Goal: Information Seeking & Learning: Learn about a topic

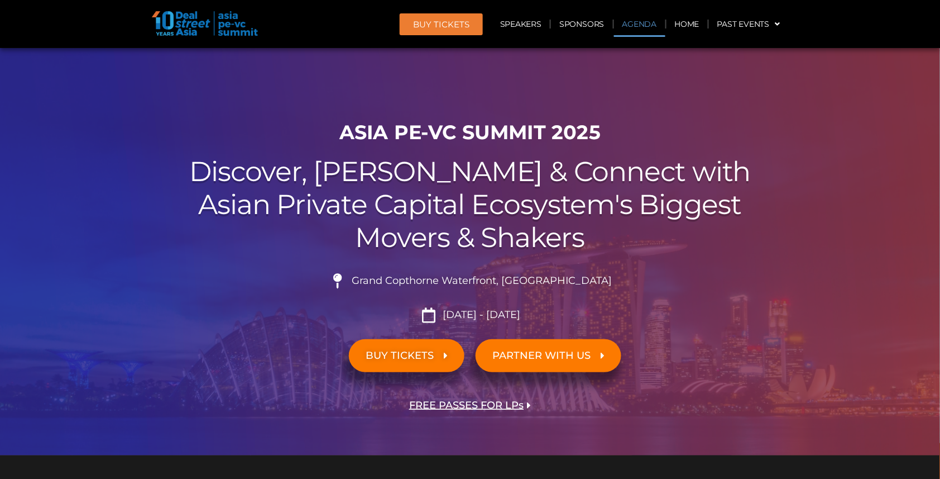
click at [646, 22] on link "Agenda" at bounding box center [639, 24] width 51 height 26
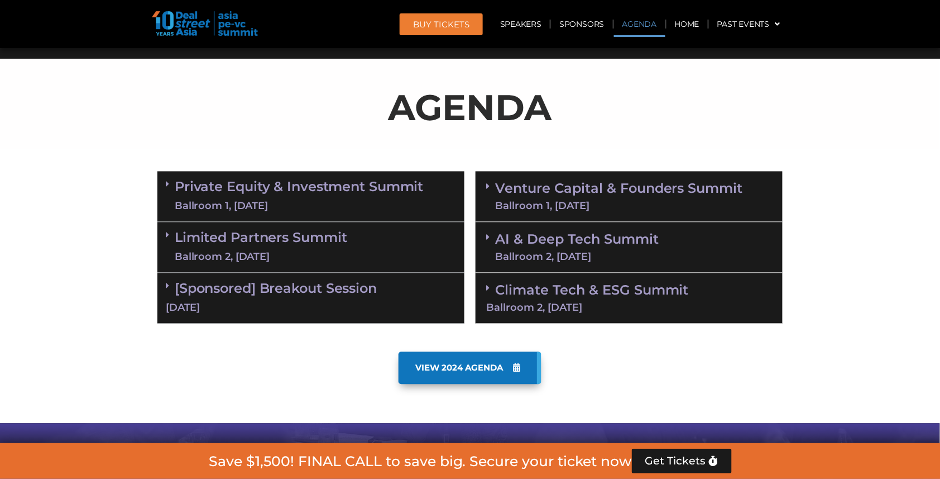
scroll to position [579, 0]
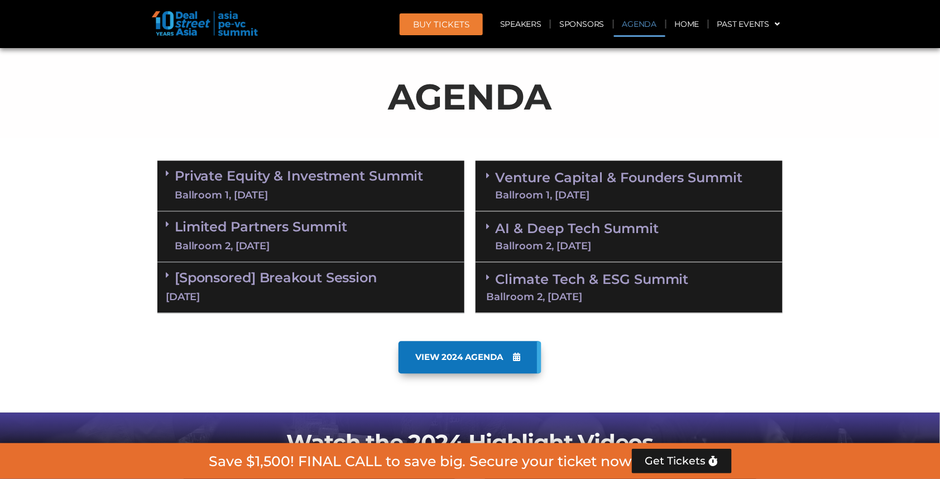
click at [629, 241] on div "Ballroom 2, [DATE]" at bounding box center [577, 246] width 164 height 10
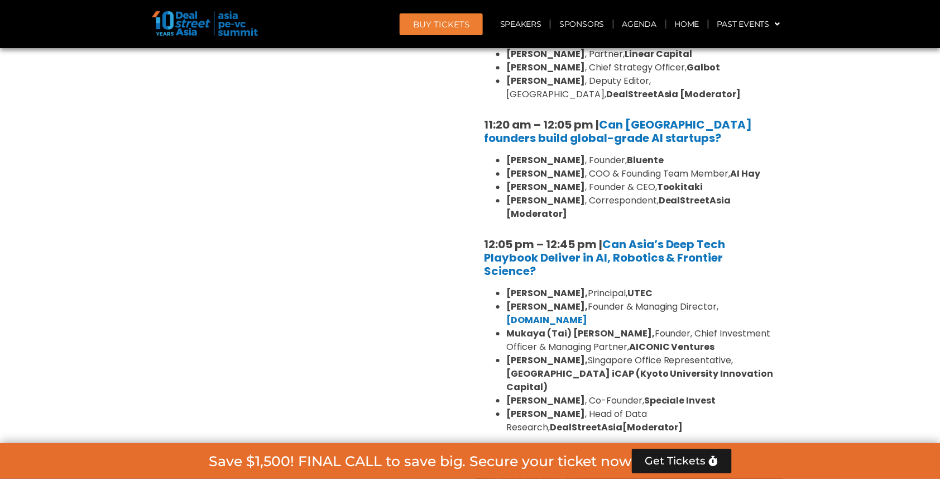
scroll to position [880, 0]
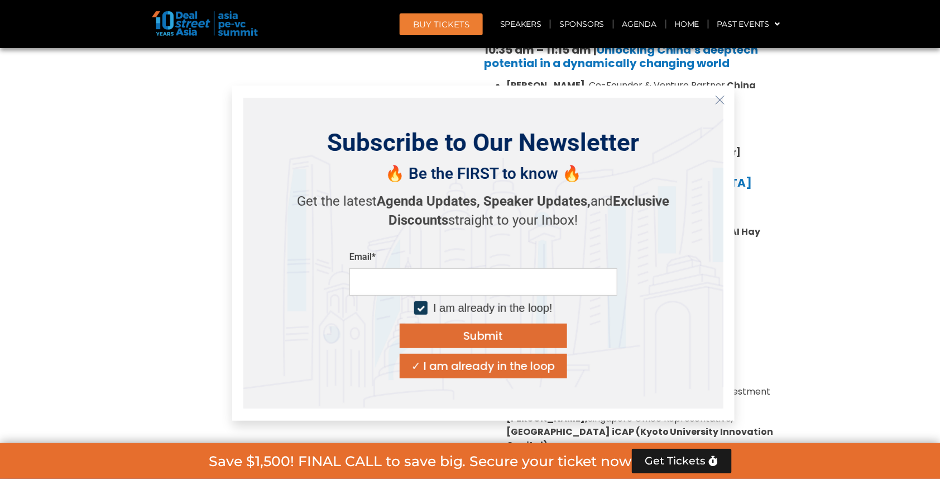
click at [721, 99] on icon "Close" at bounding box center [720, 100] width 10 height 10
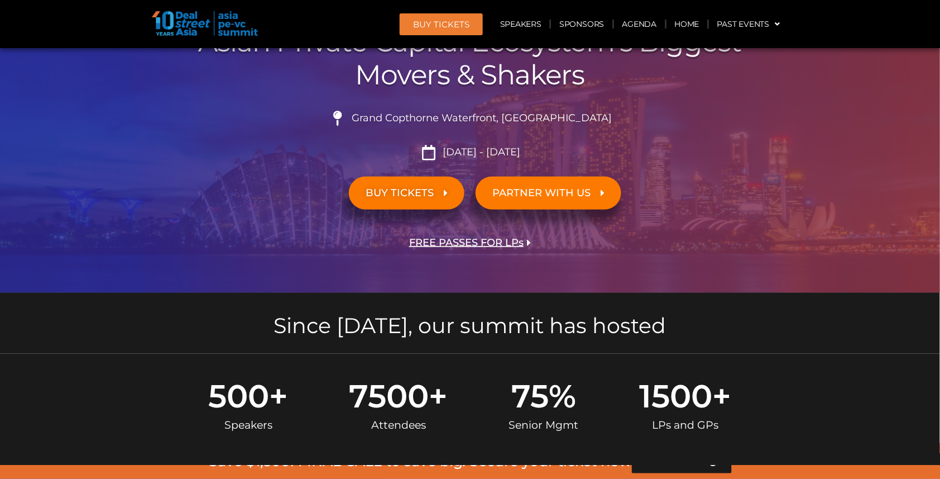
scroll to position [197, 0]
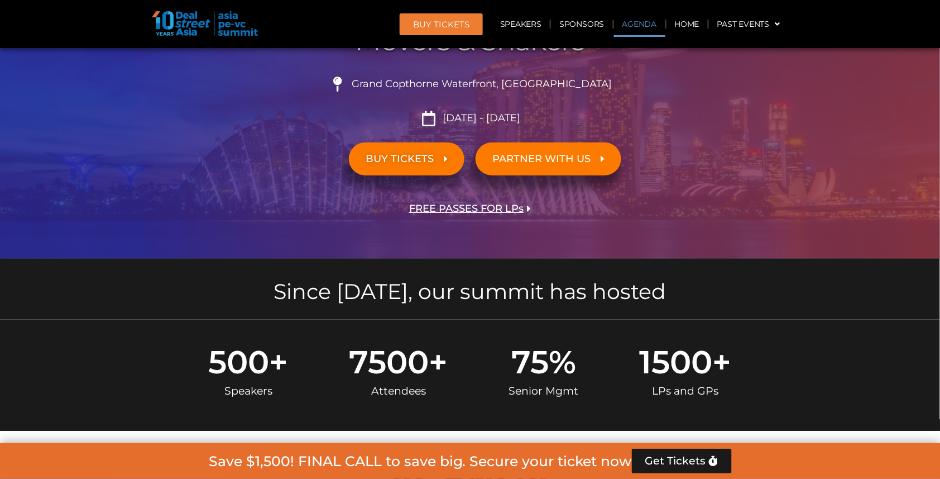
click at [642, 23] on link "Agenda" at bounding box center [639, 24] width 51 height 26
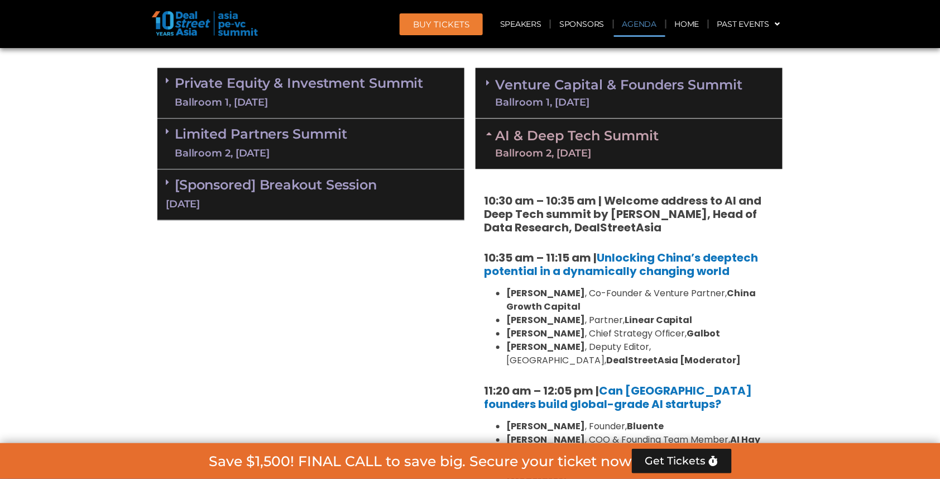
scroll to position [623, 0]
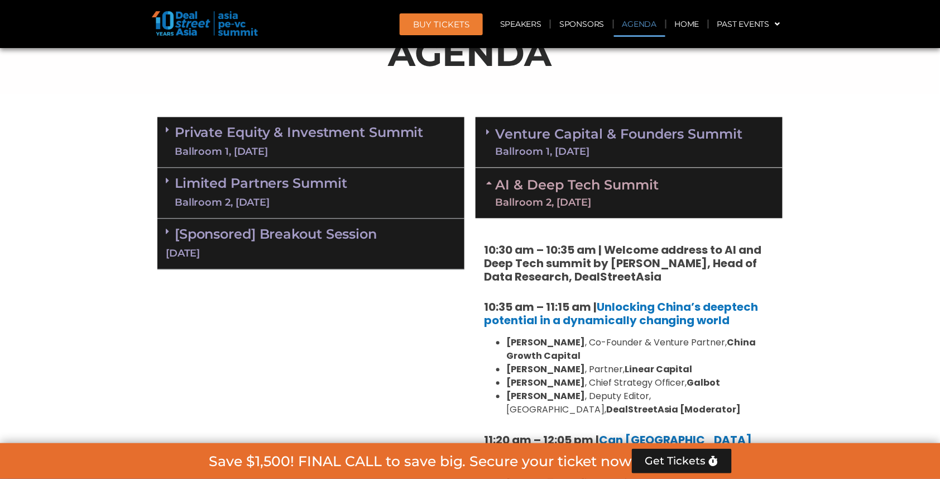
click at [598, 147] on div "Ballroom 1, [DATE]" at bounding box center [619, 152] width 248 height 10
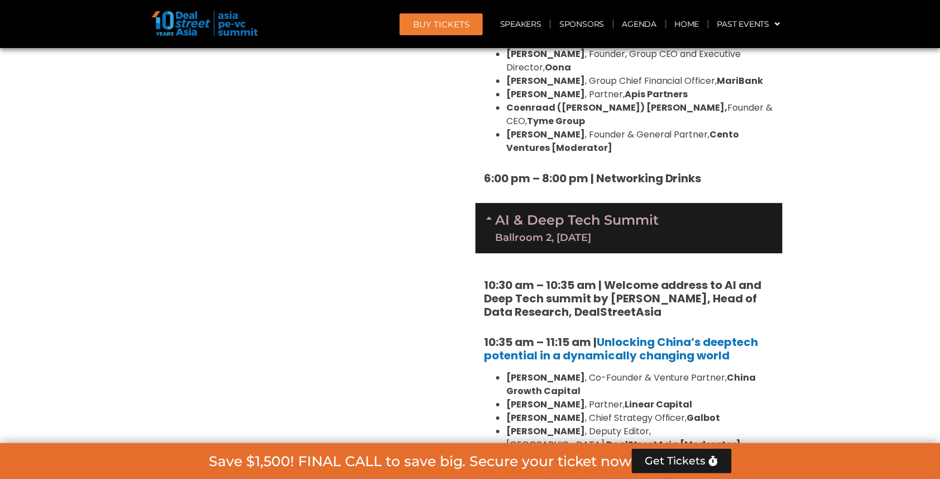
scroll to position [2058, 0]
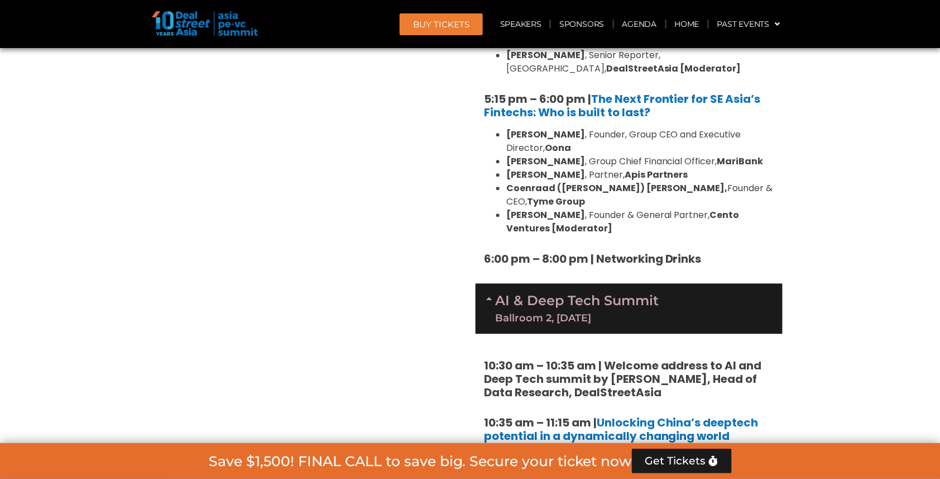
click at [600, 283] on div "AI & Deep Tech Summit Ballroom 2, [DATE]" at bounding box center [629, 308] width 307 height 50
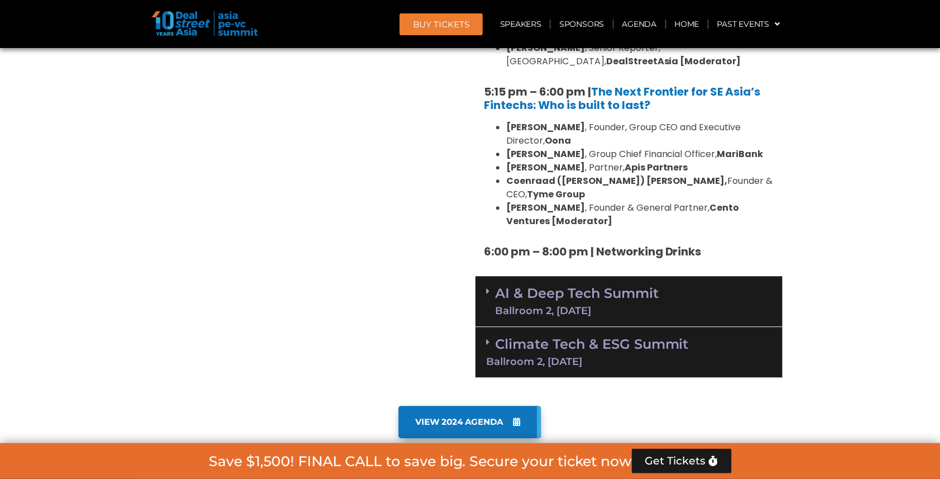
scroll to position [2022, 0]
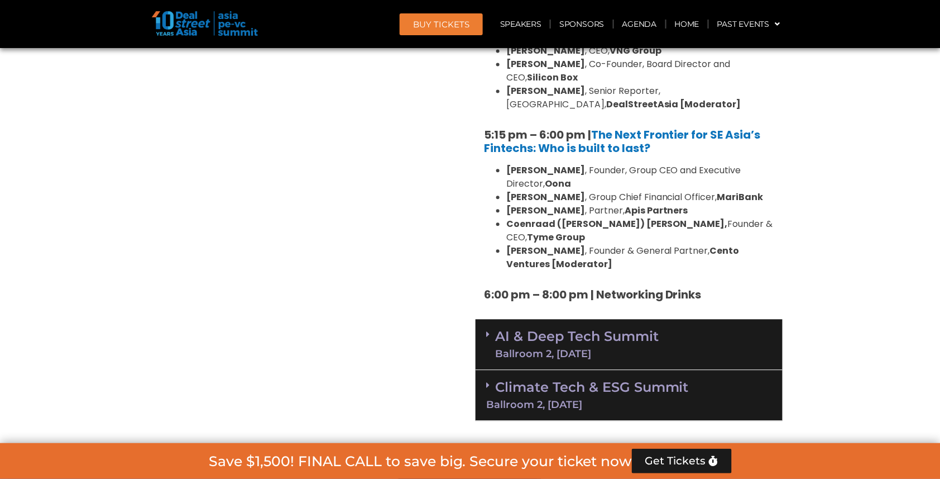
click at [600, 348] on div "Ballroom 2, [DATE]" at bounding box center [577, 353] width 164 height 10
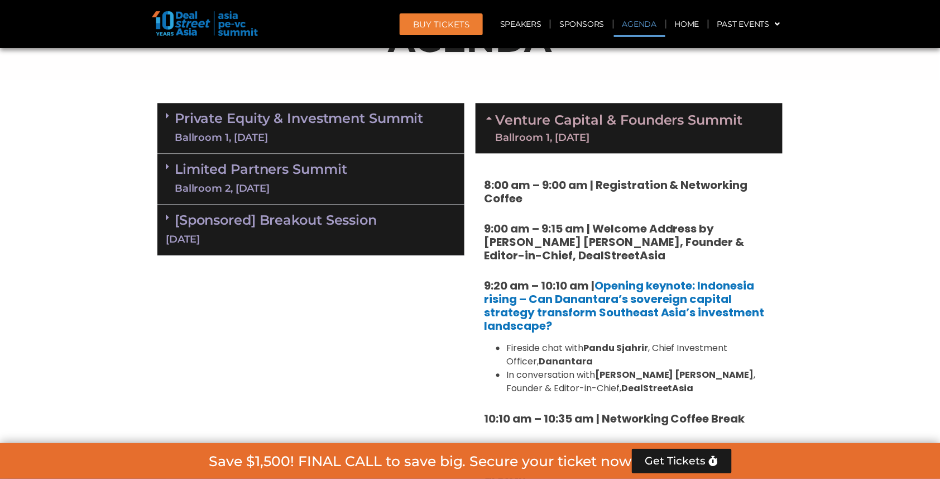
scroll to position [620, 0]
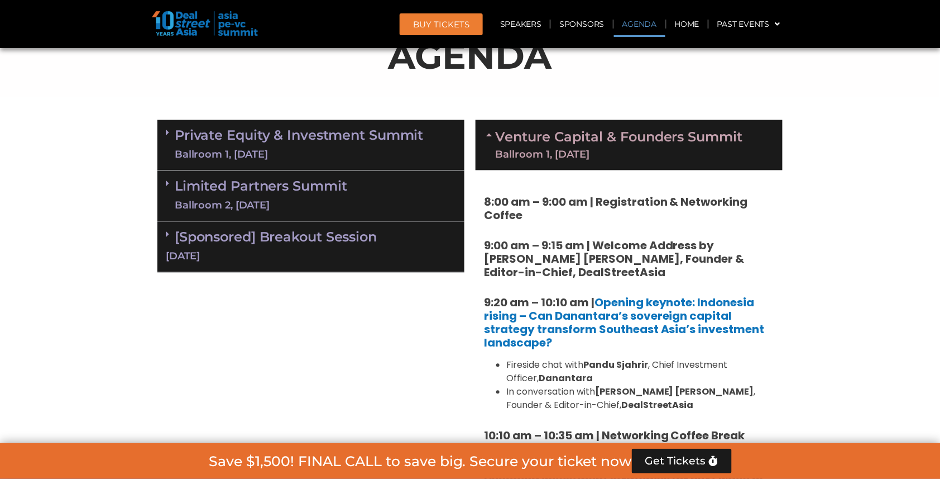
click at [299, 199] on div "Ballroom 2, [DATE]" at bounding box center [261, 206] width 173 height 14
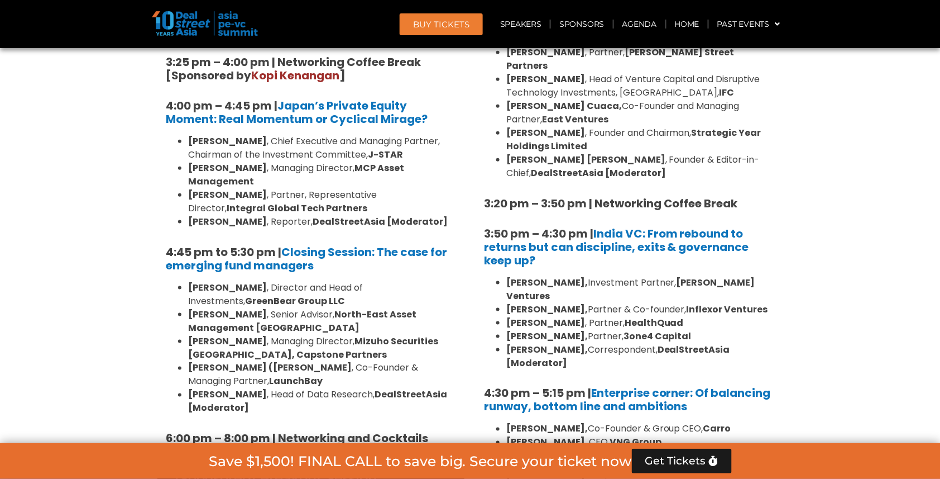
scroll to position [1628, 0]
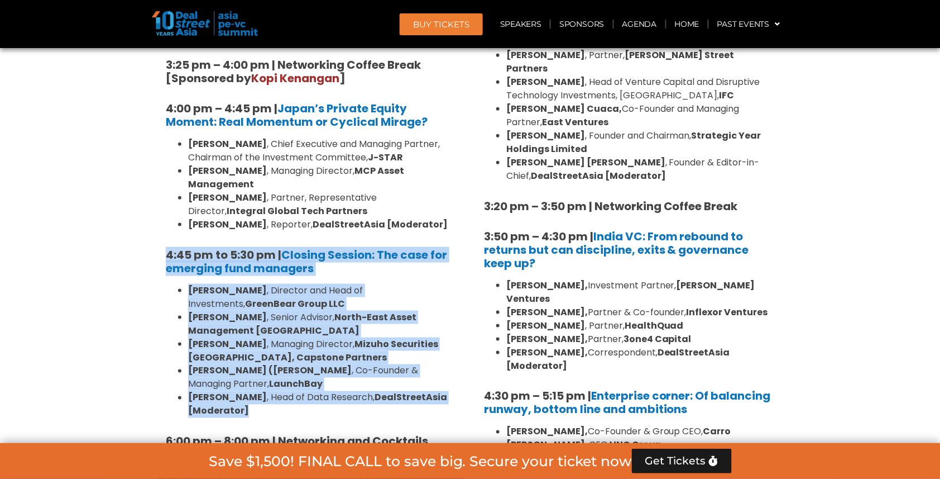
drag, startPoint x: 160, startPoint y: 147, endPoint x: 315, endPoint y: 321, distance: 232.6
copy div "4:45 pm to 5:30 pm | Closing Session: The case for emerging fund managers Vishn…"
click at [331, 247] on link "Closing Session: The case for emerging fund managers" at bounding box center [306, 261] width 281 height 29
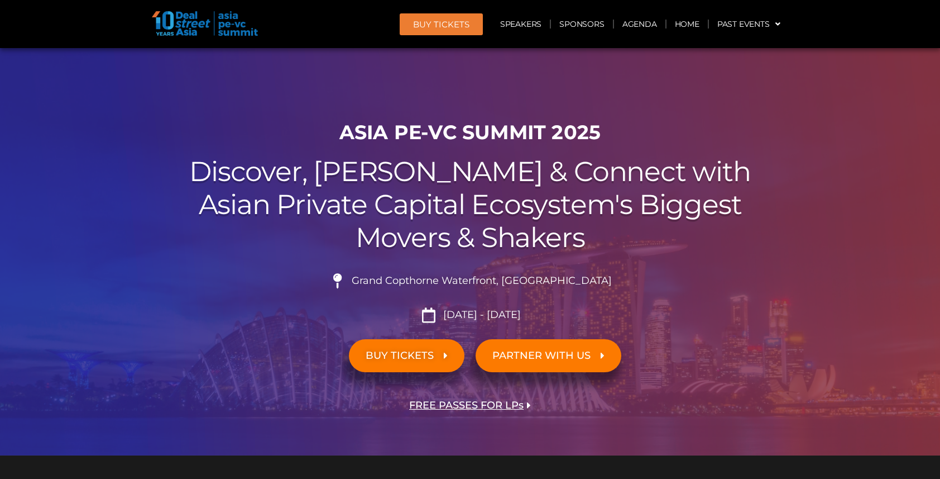
click at [652, 26] on link "Agenda" at bounding box center [639, 24] width 51 height 26
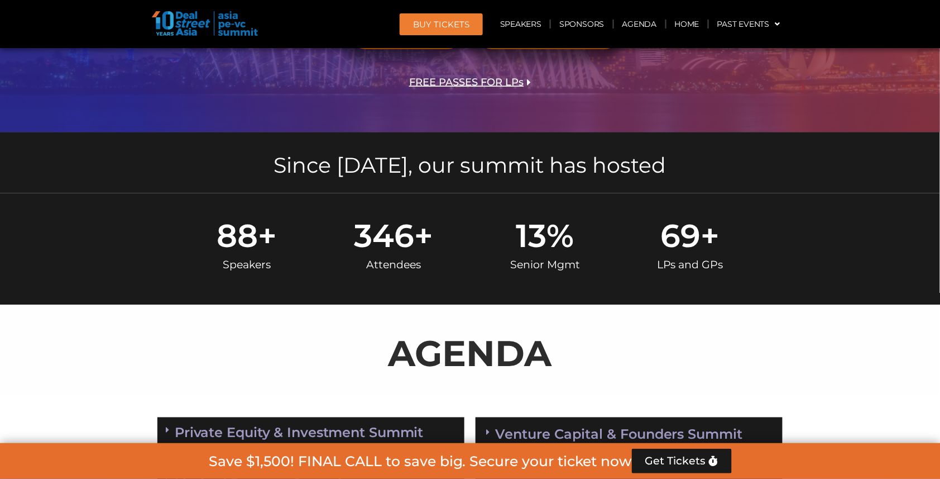
scroll to position [579, 0]
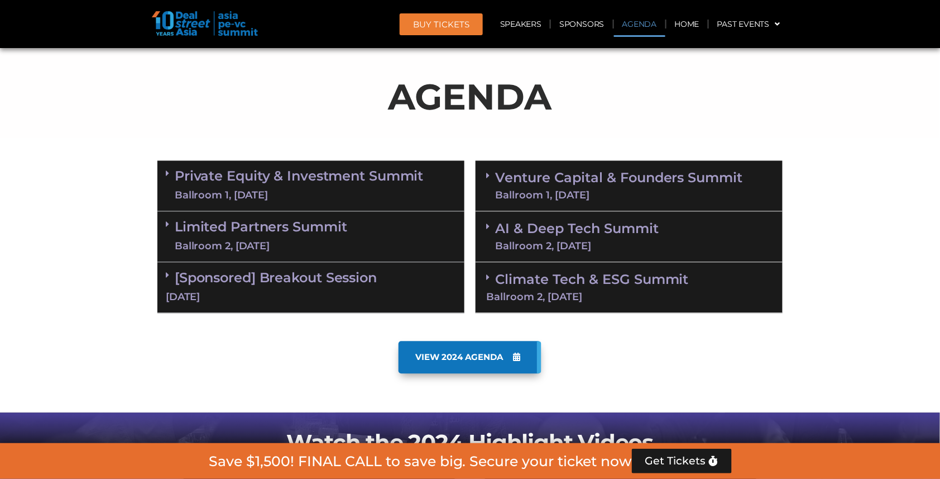
click at [626, 229] on link "AI & Deep Tech Summit Ballroom 2, [DATE]" at bounding box center [577, 236] width 164 height 29
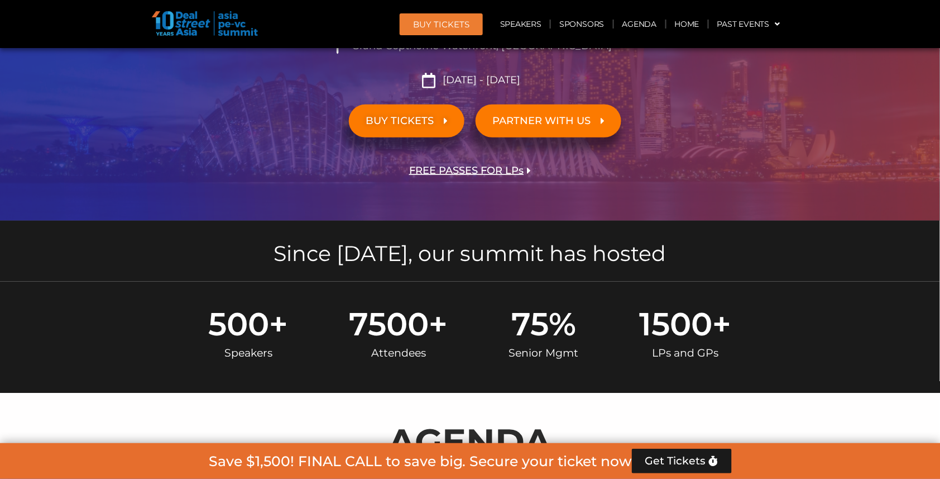
scroll to position [217, 0]
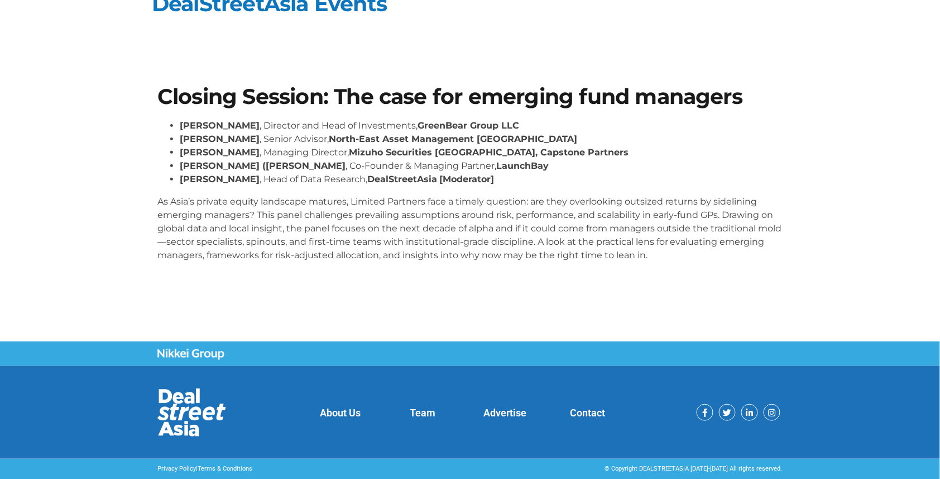
scroll to position [20, 0]
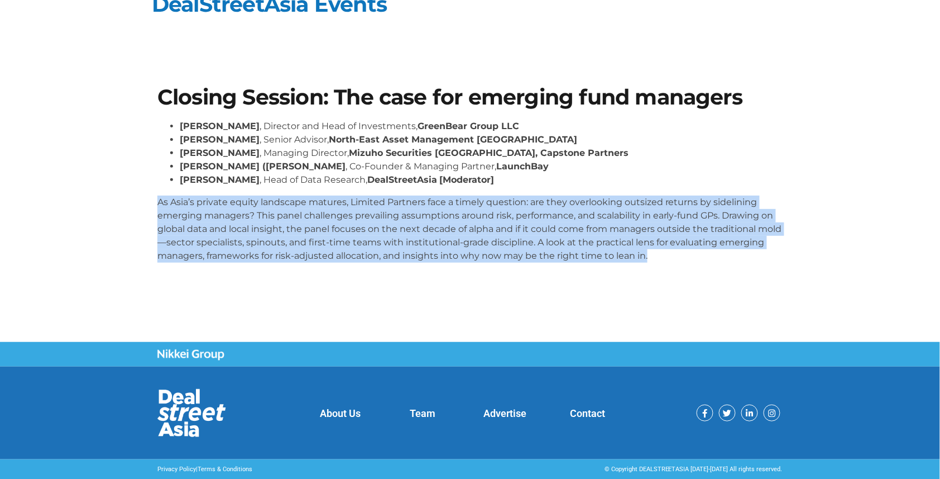
drag, startPoint x: 157, startPoint y: 200, endPoint x: 705, endPoint y: 267, distance: 551.9
click at [705, 267] on div "[PERSON_NAME] , Director and Head of Investments, GreenBear Group LLC [PERSON_N…" at bounding box center [469, 196] width 625 height 152
copy p "As Asia’s private equity landscape matures, Limited Partners face a timely ques…"
